Goal: Navigation & Orientation: Find specific page/section

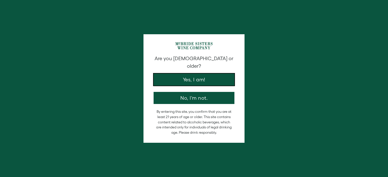
click at [202, 74] on button "Yes, I am!" at bounding box center [193, 80] width 81 height 12
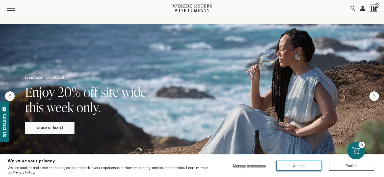
click at [297, 166] on button "Accept" at bounding box center [298, 166] width 45 height 10
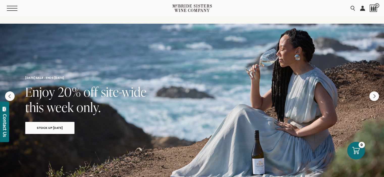
click at [11, 8] on span "Mobile Menu Trigger" at bounding box center [12, 8] width 11 height 1
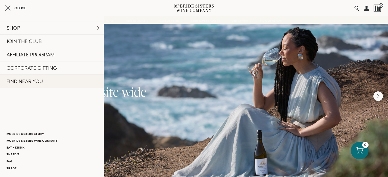
click at [32, 81] on link "FIND NEAR YOU" at bounding box center [52, 82] width 104 height 14
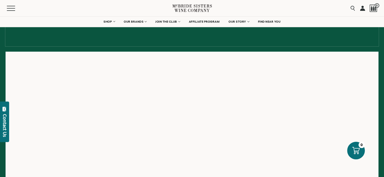
scroll to position [76, 0]
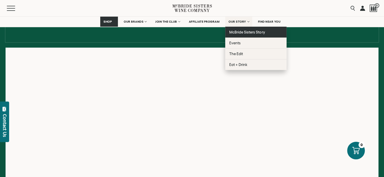
click at [243, 32] on span "McBride Sisters Story" at bounding box center [247, 32] width 36 height 4
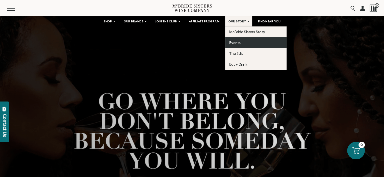
click at [240, 43] on span "Events" at bounding box center [234, 43] width 11 height 4
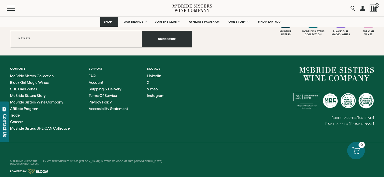
scroll to position [611, 0]
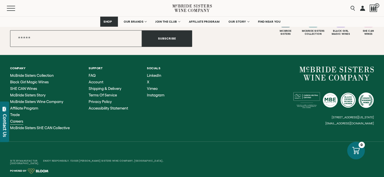
click at [18, 121] on span "Careers" at bounding box center [16, 121] width 13 height 4
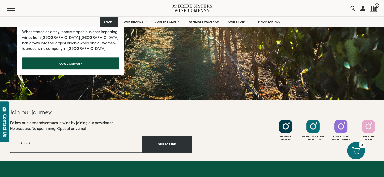
scroll to position [480, 0]
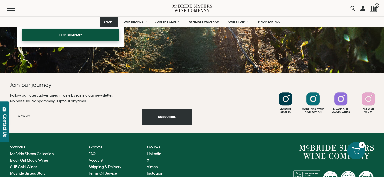
click at [86, 34] on span "our company" at bounding box center [70, 35] width 41 height 10
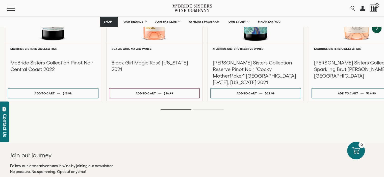
scroll to position [782, 0]
